Goal: Task Accomplishment & Management: Manage account settings

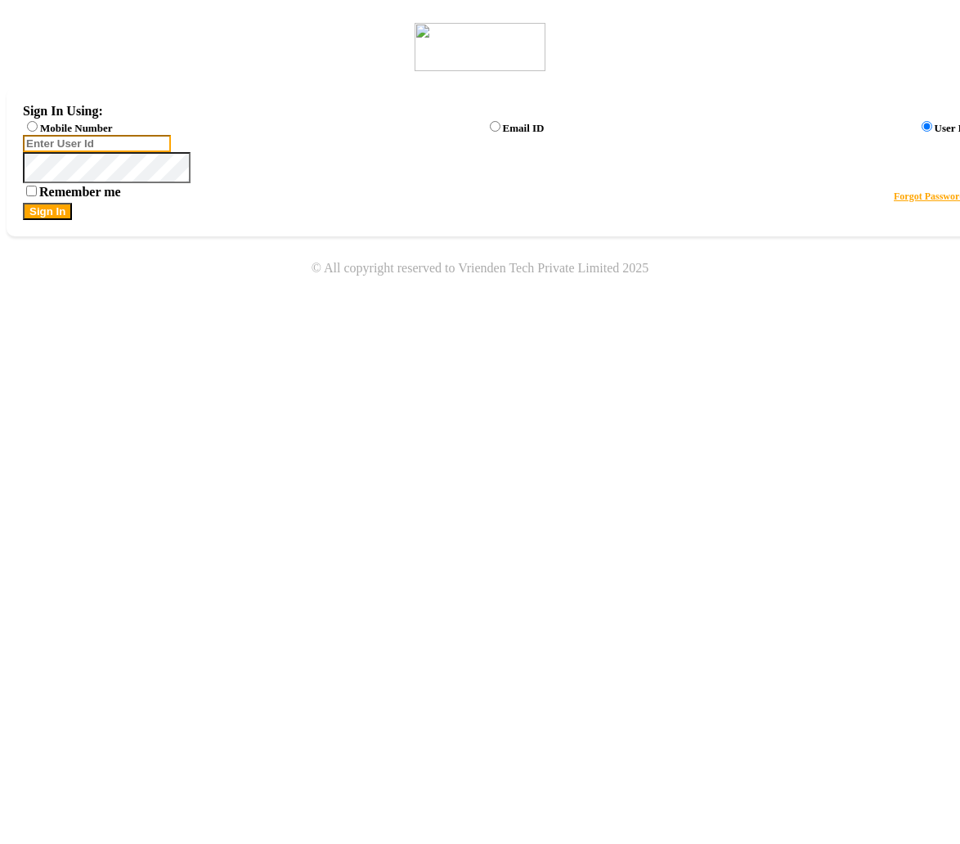
click at [171, 152] on input "Username" at bounding box center [97, 143] width 148 height 17
type input "arsp"
click at [23, 203] on button "Sign In" at bounding box center [47, 211] width 49 height 17
click at [72, 220] on button "Sign In" at bounding box center [47, 211] width 49 height 17
click at [112, 132] on label "Mobile Number" at bounding box center [76, 128] width 72 height 12
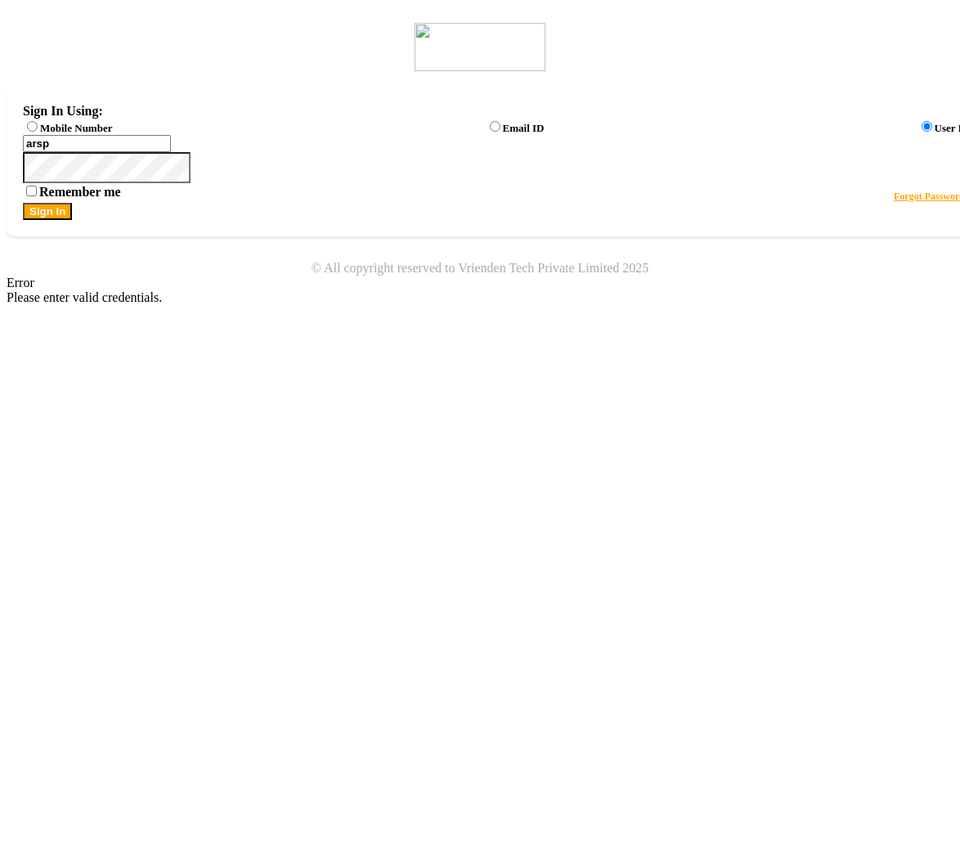
click at [38, 132] on input "Mobile Number" at bounding box center [32, 126] width 11 height 11
radio input "true"
radio input "false"
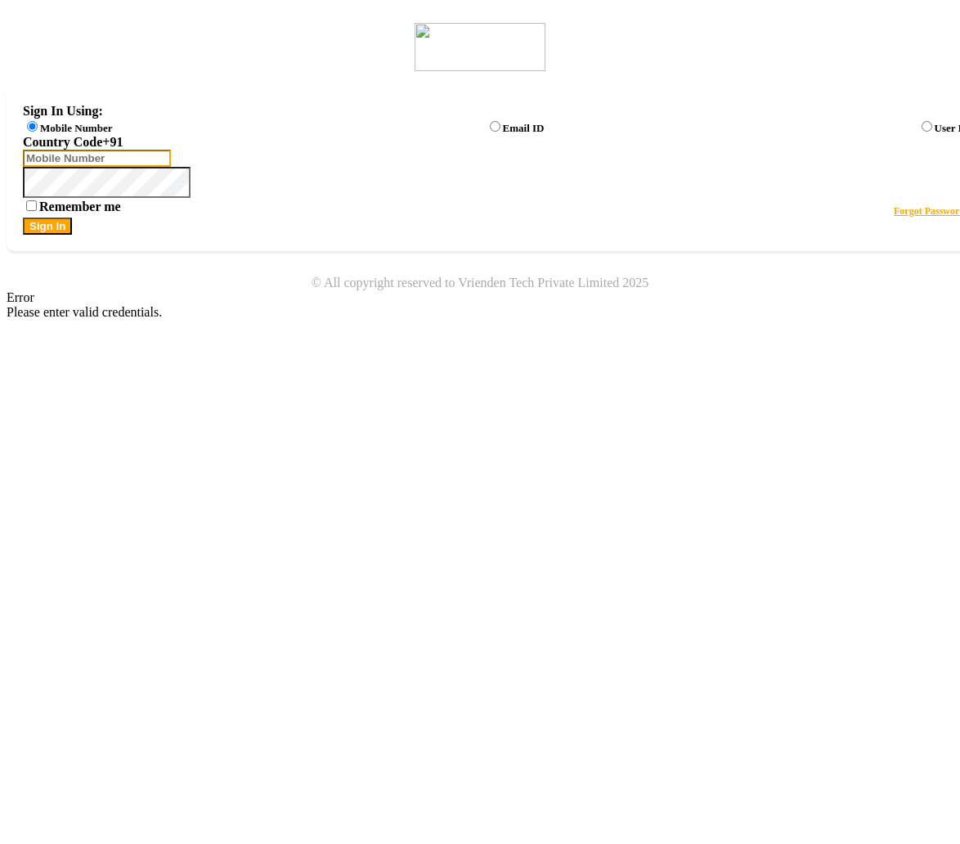
click at [171, 166] on input "Username" at bounding box center [97, 158] width 148 height 17
type input "123123123"
click at [23, 217] on button "Sign In" at bounding box center [47, 225] width 49 height 17
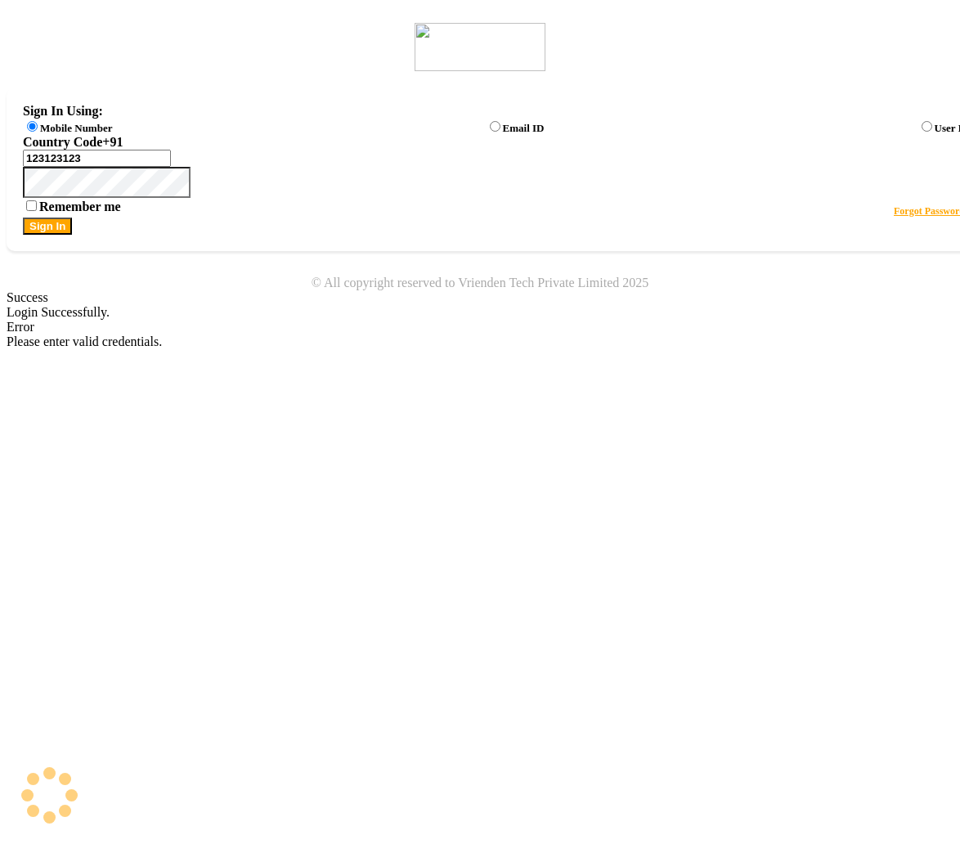
select select "7"
select select "en"
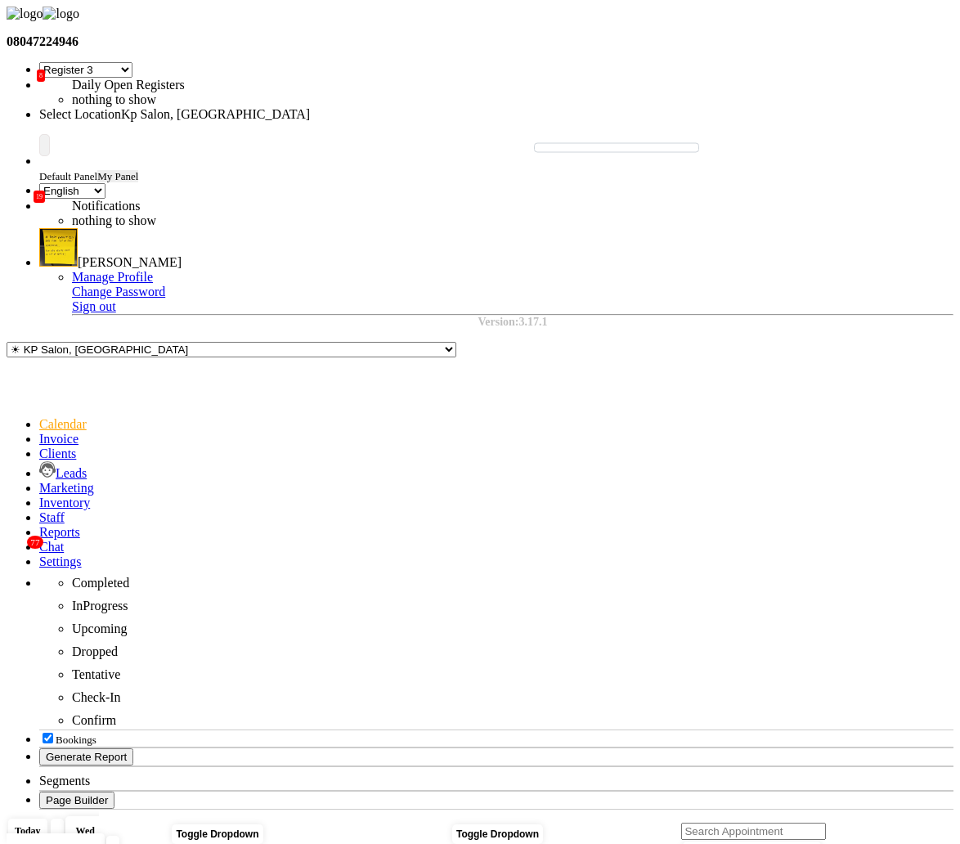
click at [39, 165] on link at bounding box center [39, 165] width 0 height 0
click at [105, 183] on select "ENGLISH English Español العربية मराठी हिंदी ગુજરાતી தமிழ் 中文" at bounding box center [72, 191] width 66 height 16
click at [181, 255] on span "Vidhi" at bounding box center [130, 262] width 104 height 14
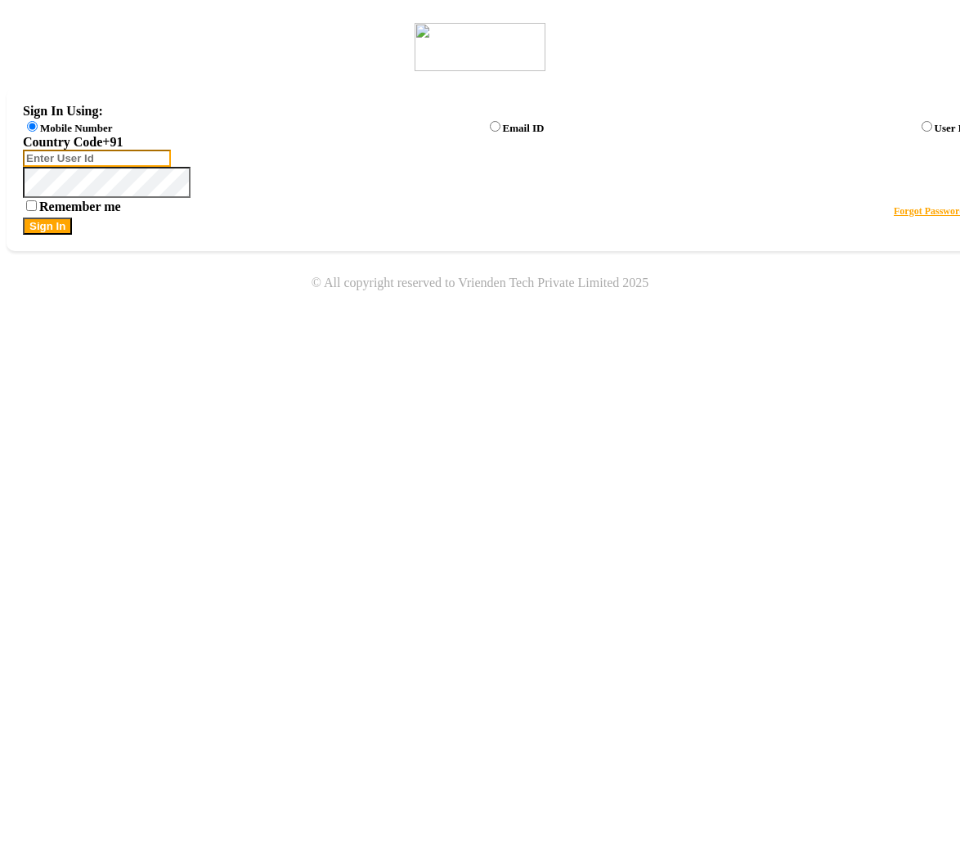
click at [171, 167] on input "Username" at bounding box center [97, 158] width 148 height 17
type input "123123123"
click at [23, 217] on button "Sign In" at bounding box center [47, 225] width 49 height 17
click at [23, 198] on span at bounding box center [23, 198] width 0 height 0
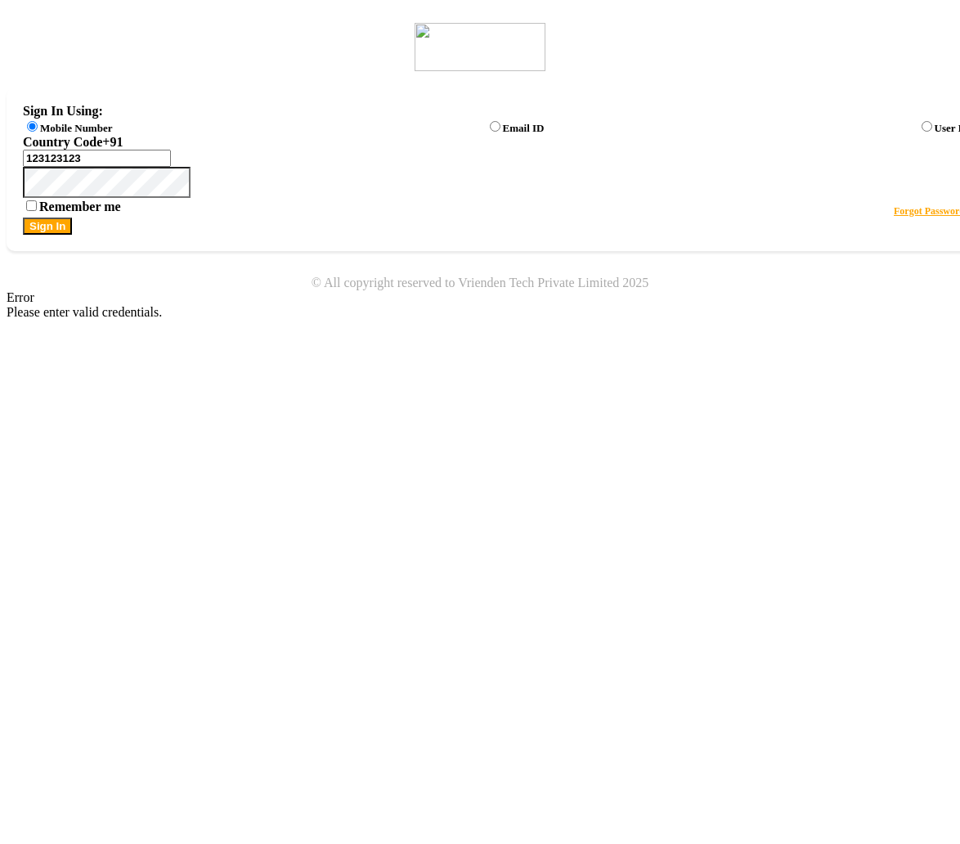
click at [23, 198] on icon at bounding box center [23, 198] width 0 height 0
click at [72, 235] on button "Sign In" at bounding box center [47, 225] width 49 height 17
